Goal: Check status: Check status

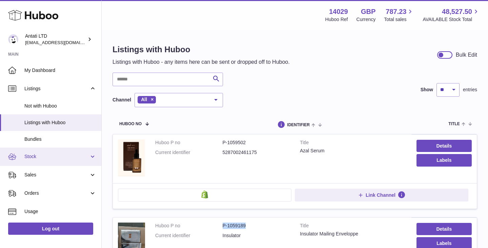
click at [50, 160] on link "Stock" at bounding box center [50, 156] width 101 height 18
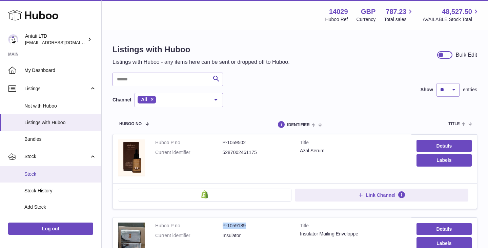
click at [40, 172] on span "Stock" at bounding box center [60, 174] width 72 height 6
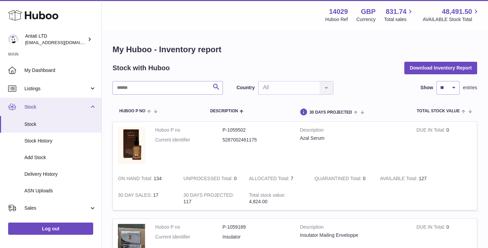
click at [52, 109] on span "Stock" at bounding box center [56, 107] width 65 height 6
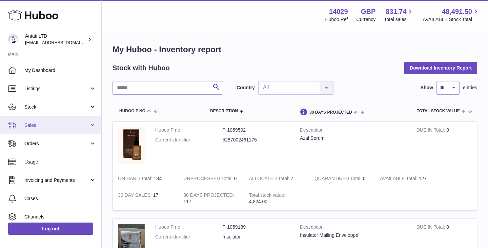
click at [55, 124] on span "Sales" at bounding box center [56, 125] width 65 height 6
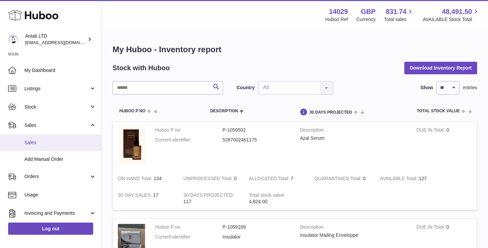
click at [35, 142] on span "Sales" at bounding box center [60, 142] width 72 height 6
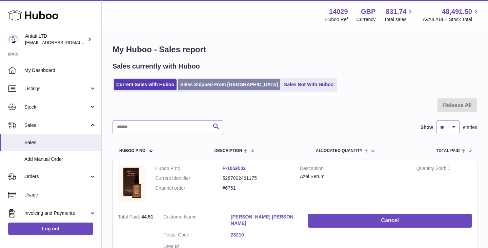
click at [206, 80] on link "Sales Shipped From [GEOGRAPHIC_DATA]" at bounding box center [229, 84] width 102 height 11
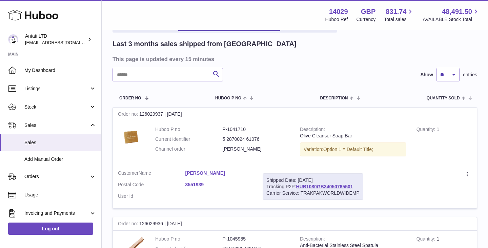
scroll to position [56, 0]
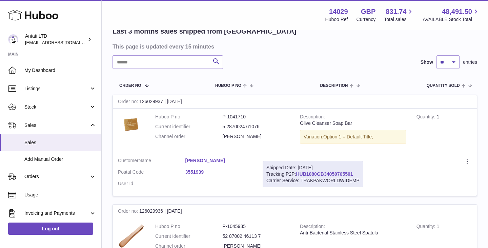
click at [333, 172] on link "HUB1080GB34050765501" at bounding box center [324, 173] width 57 height 5
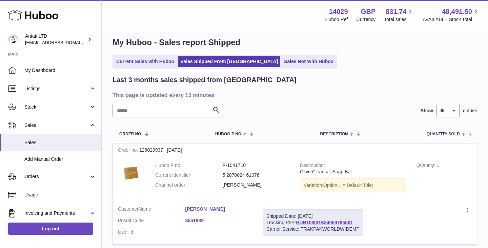
scroll to position [0, 0]
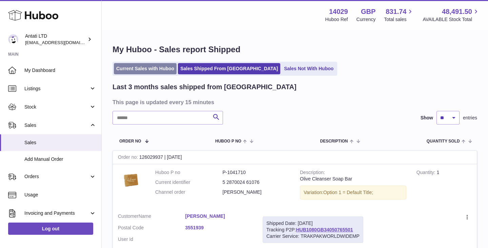
click at [151, 67] on link "Current Sales with Huboo" at bounding box center [145, 68] width 63 height 11
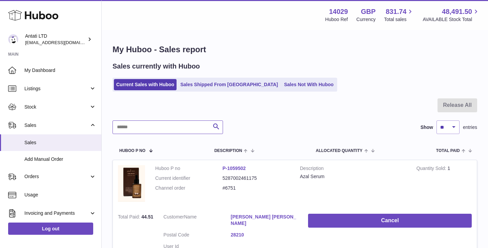
click at [160, 130] on input "text" at bounding box center [167, 127] width 110 height 14
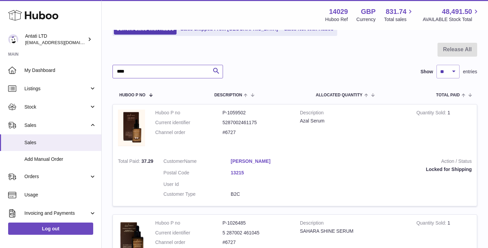
scroll to position [56, 0]
type input "****"
